Goal: Check status

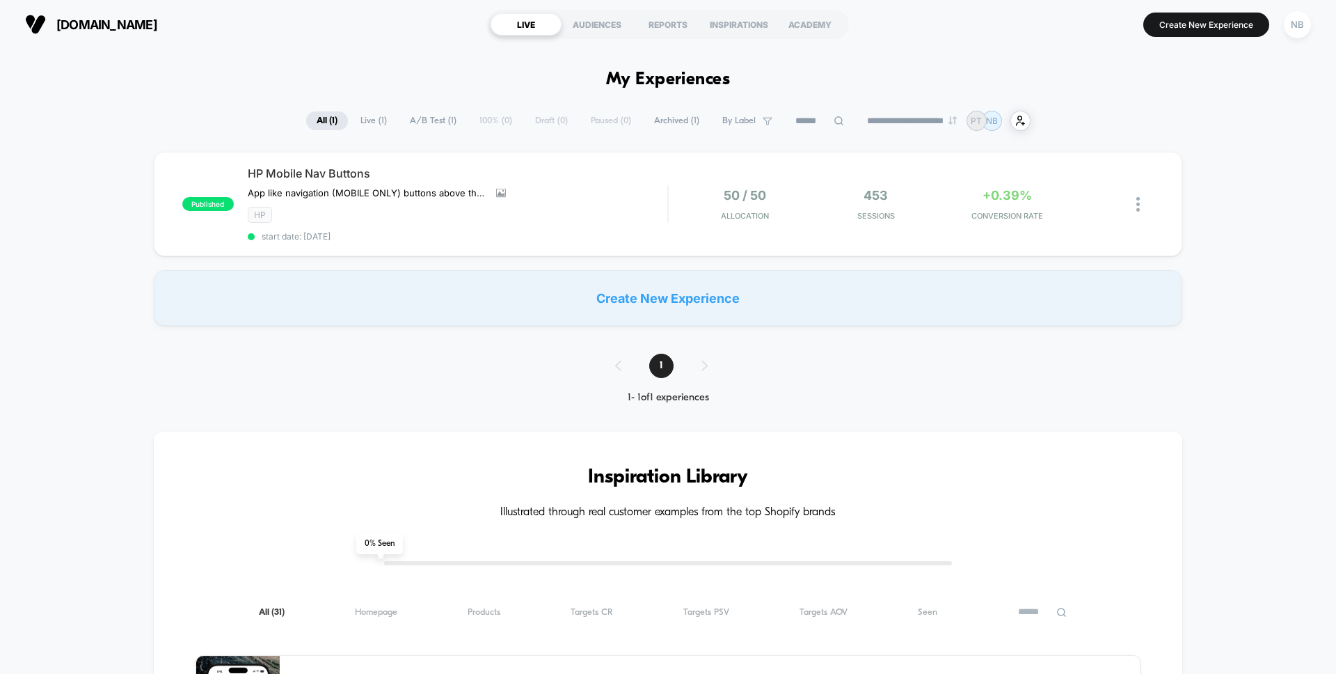
click at [556, 221] on div "HP" at bounding box center [458, 215] width 420 height 16
